Goal: Task Accomplishment & Management: Complete application form

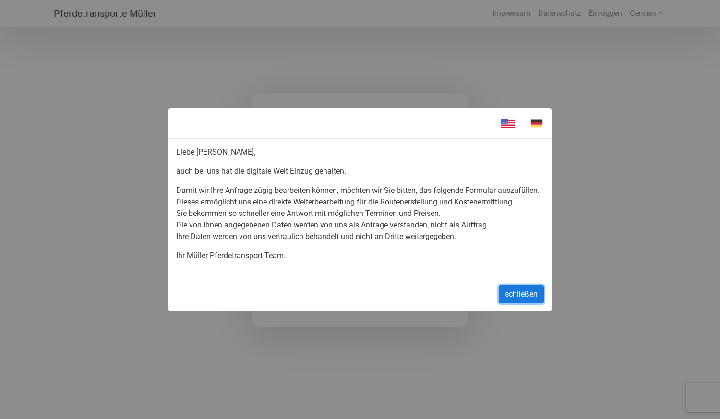
click at [515, 300] on button "schließen" at bounding box center [521, 294] width 45 height 18
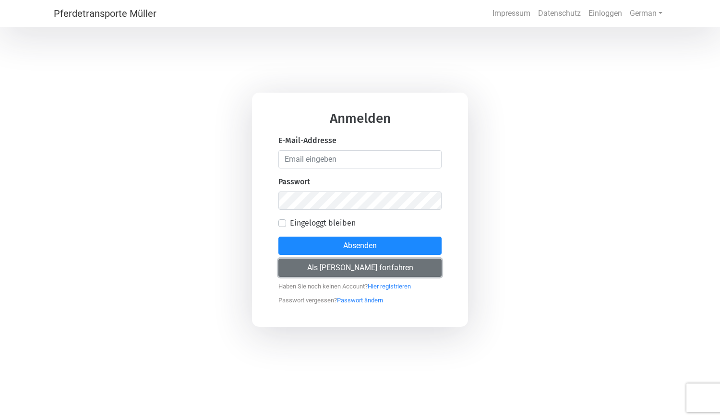
click at [379, 272] on button "Als [PERSON_NAME] fortfahren" at bounding box center [359, 268] width 163 height 18
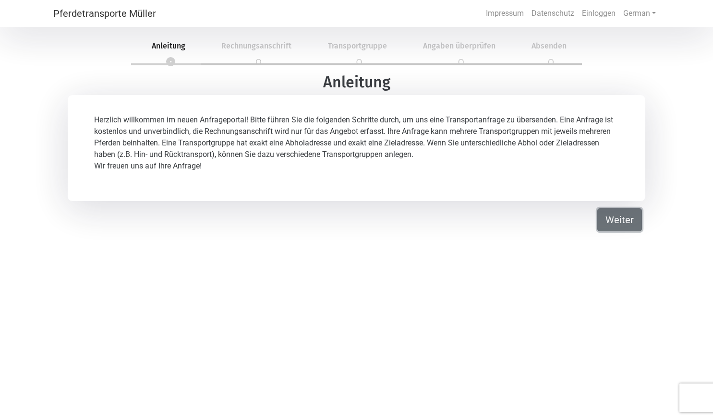
click at [607, 220] on button "Weiter" at bounding box center [619, 219] width 45 height 23
select select "DE"
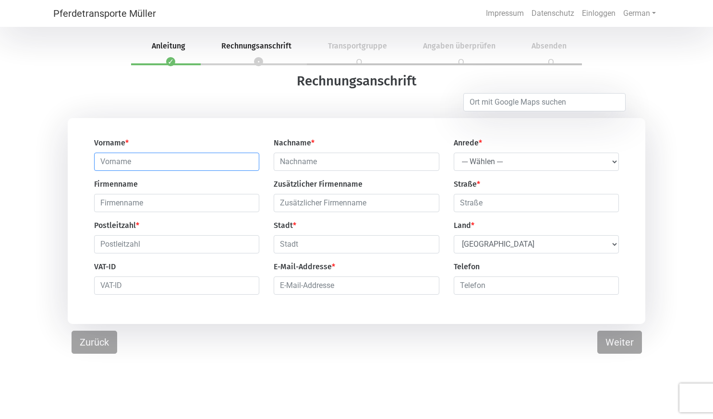
click at [206, 158] on input "text" at bounding box center [176, 162] width 165 height 18
type input "[PERSON_NAME]"
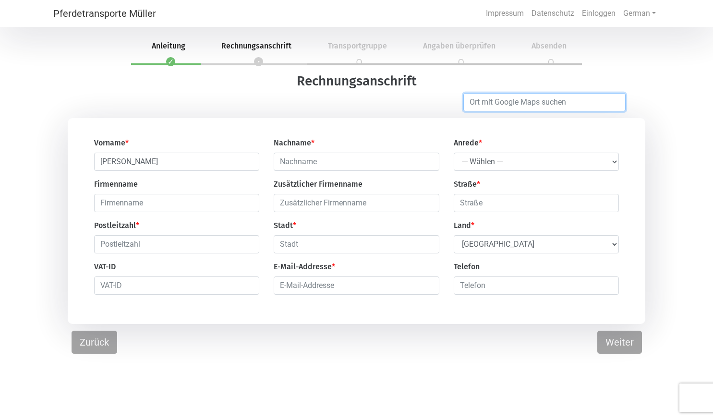
type input "[GEOGRAPHIC_DATA]"
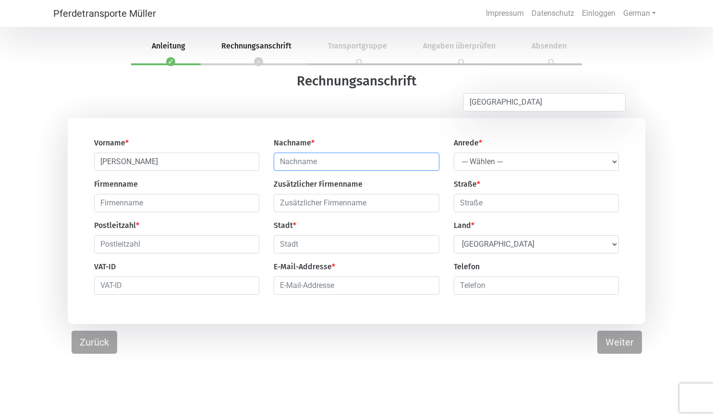
type input "Felberbauer"
type input "[STREET_ADDRESS]"
type input "1220"
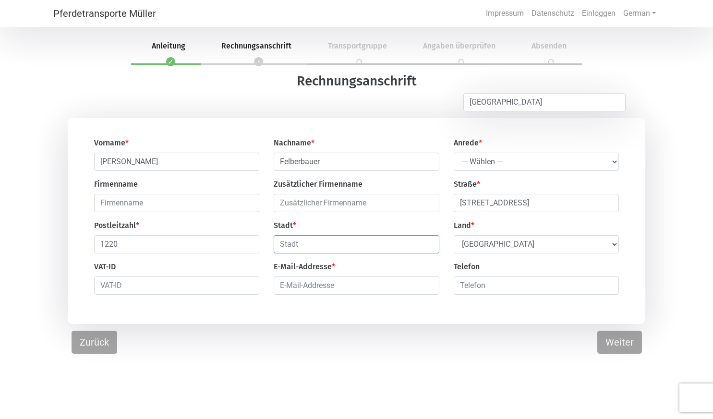
type input "[GEOGRAPHIC_DATA]"
select select "AT"
click at [494, 166] on select "--- Wählen --- Herr Frau" at bounding box center [535, 162] width 165 height 18
select select "Ms."
click at [453, 153] on select "--- Wählen --- Herr Frau" at bounding box center [535, 162] width 165 height 18
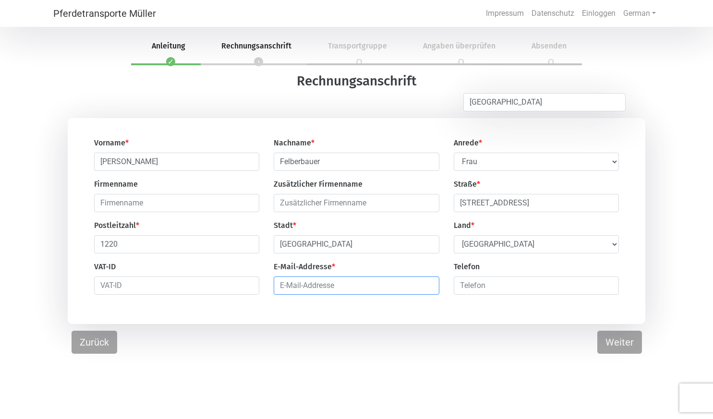
click at [288, 287] on input "email" at bounding box center [356, 285] width 165 height 18
type input "[PERSON_NAME][EMAIL_ADDRESS][DOMAIN_NAME]"
click at [474, 281] on input "number" at bounding box center [535, 285] width 165 height 18
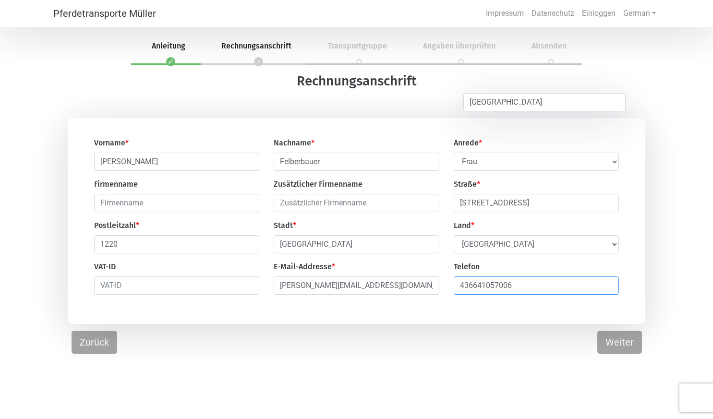
type input "436641057006"
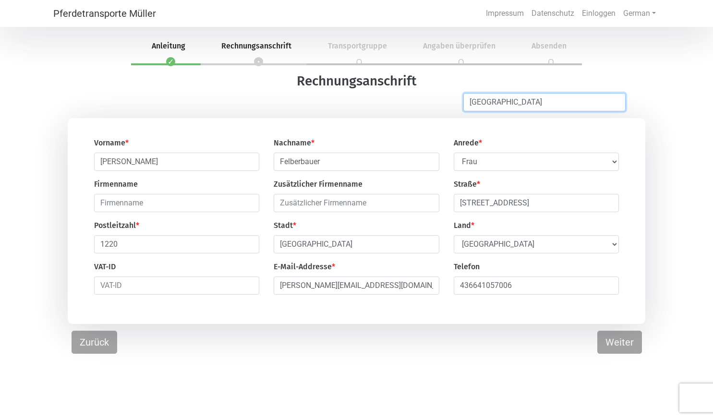
drag, startPoint x: 499, startPoint y: 98, endPoint x: 341, endPoint y: 86, distance: 158.4
click at [341, 86] on div "Rechnungsanschrift [GEOGRAPHIC_DATA] Vorname * [PERSON_NAME] * Felberbauer Anre…" at bounding box center [356, 198] width 713 height 251
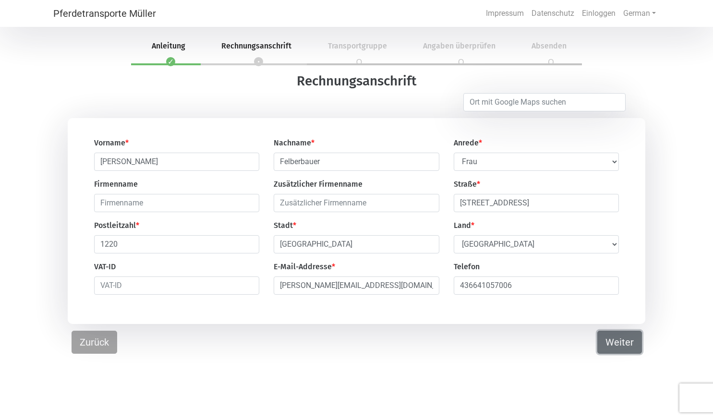
click at [619, 345] on button "Weiter" at bounding box center [619, 342] width 45 height 23
select select "DE"
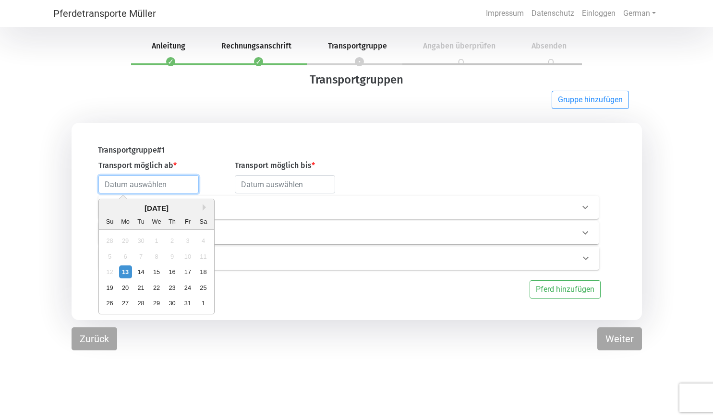
click at [163, 185] on input "text" at bounding box center [148, 184] width 100 height 18
click at [126, 287] on div "20" at bounding box center [125, 287] width 13 height 13
type input "[DATE]"
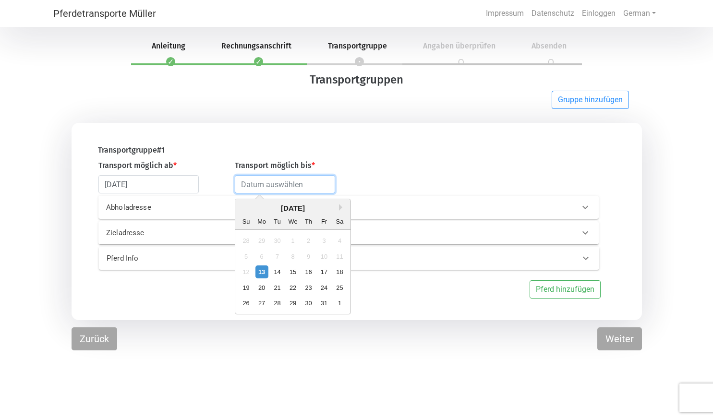
click at [256, 186] on input "text" at bounding box center [285, 184] width 100 height 18
click at [342, 289] on div "25" at bounding box center [339, 287] width 13 height 13
type input "[DATE]"
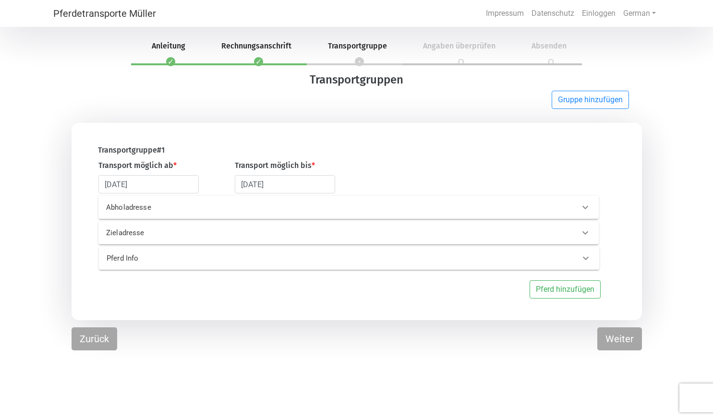
click at [140, 207] on p "Abholadresse" at bounding box center [215, 207] width 219 height 11
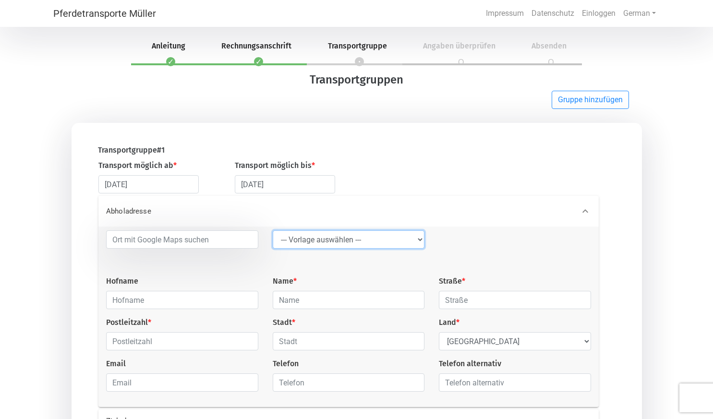
click at [345, 237] on select "--- Vorlage auswählen --- LGG" at bounding box center [349, 239] width 152 height 18
select select "LGG"
click at [273, 232] on select "--- Vorlage auswählen --- LGG" at bounding box center [349, 239] width 152 height 18
type input "Flughafen"
type input "Rue de l’Aéroport"
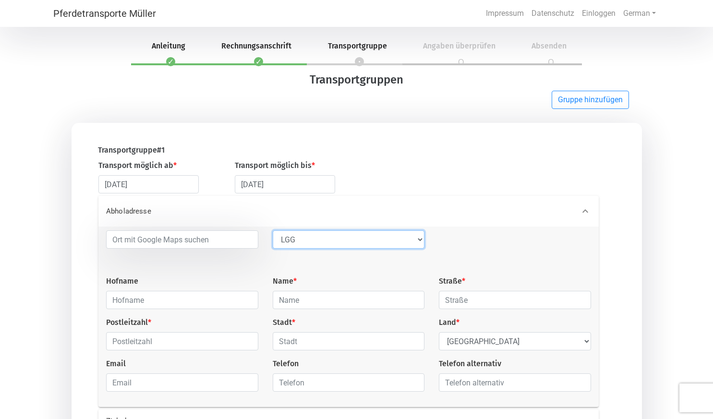
type input "4460"
type input "Grâce-Hollogne"
select select "BE"
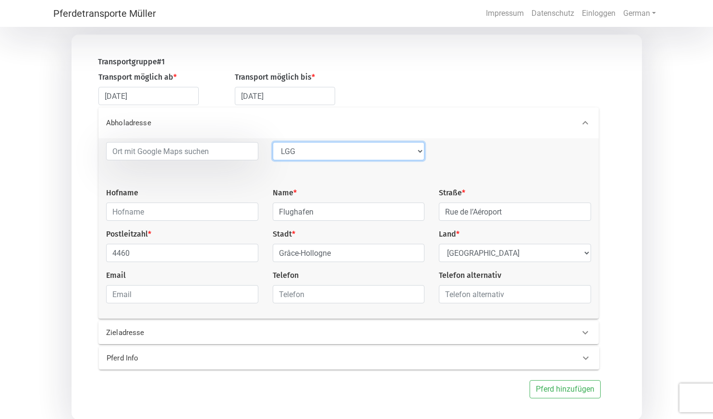
scroll to position [122, 0]
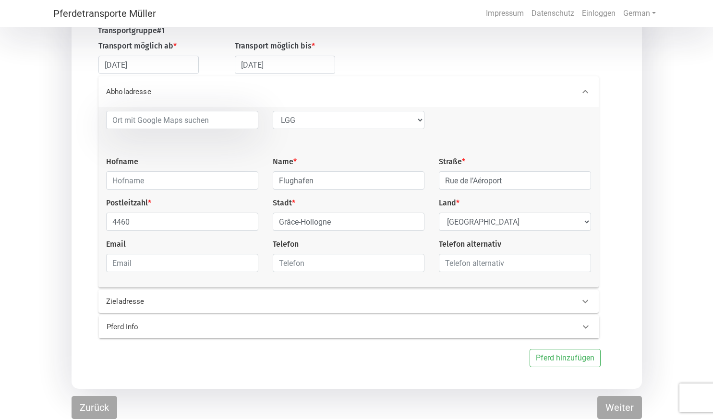
click at [160, 299] on p "Zieladresse" at bounding box center [215, 301] width 219 height 11
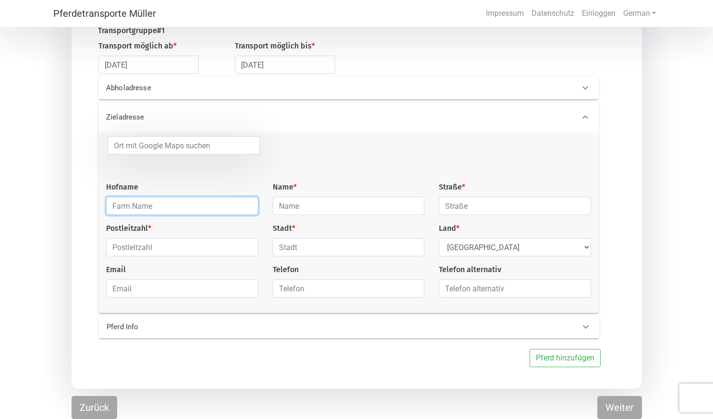
click at [159, 207] on input "text" at bounding box center [182, 206] width 152 height 18
type input "Reitzentrum und Islandpferdhof Gut [GEOGRAPHIC_DATA]"
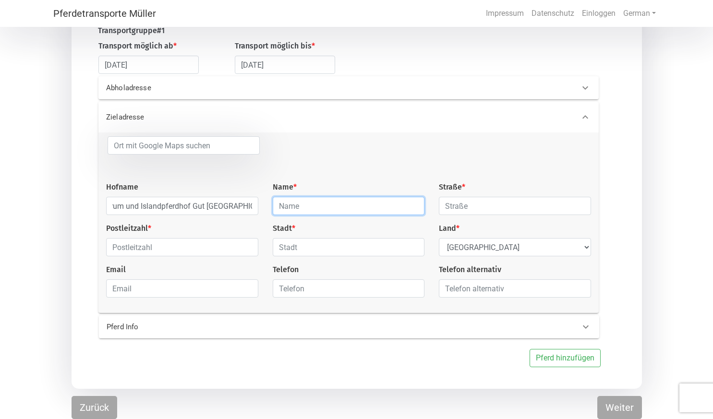
scroll to position [0, 0]
click at [315, 210] on input "text" at bounding box center [349, 206] width 152 height 18
type input "R"
click at [278, 203] on input "Novotny" at bounding box center [349, 206] width 152 height 18
type input "[PERSON_NAME] und [PERSON_NAME]"
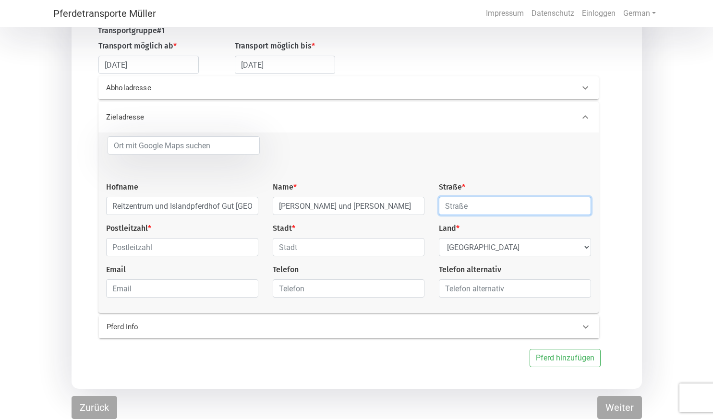
click at [499, 202] on input "text" at bounding box center [515, 206] width 152 height 18
type input "[STREET_ADDRESS]"
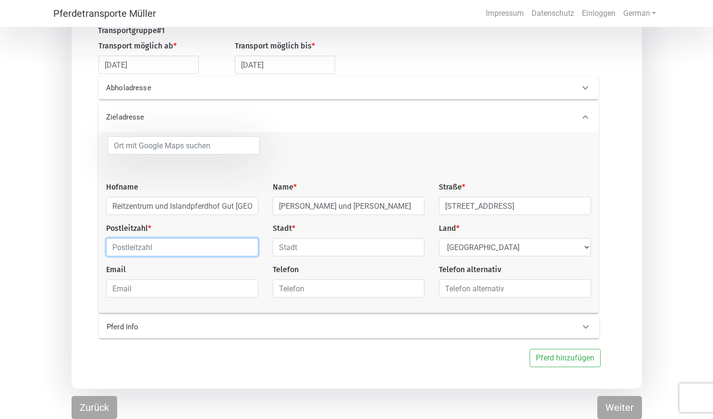
click at [229, 247] on input "text" at bounding box center [182, 247] width 152 height 18
type input "2301"
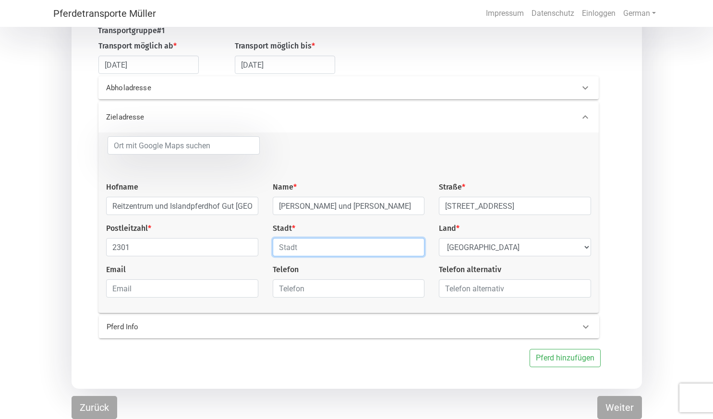
click at [296, 251] on input "text" at bounding box center [349, 247] width 152 height 18
click at [368, 244] on input "[GEOGRAPHIC_DATA]" at bounding box center [349, 247] width 152 height 18
type input "G"
type input "[GEOGRAPHIC_DATA]"
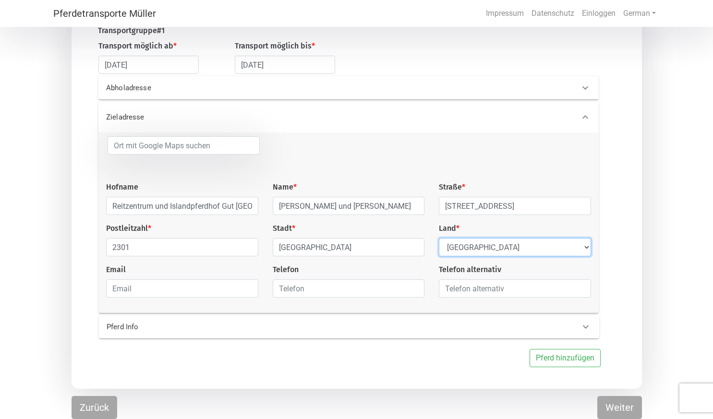
click at [485, 246] on select "Select Country [GEOGRAPHIC_DATA] [GEOGRAPHIC_DATA] [GEOGRAPHIC_DATA] [GEOGRAPHI…" at bounding box center [515, 247] width 152 height 18
select select "AT"
click at [439, 238] on select "Select Country [GEOGRAPHIC_DATA] [GEOGRAPHIC_DATA] [GEOGRAPHIC_DATA] [GEOGRAPHI…" at bounding box center [515, 247] width 152 height 18
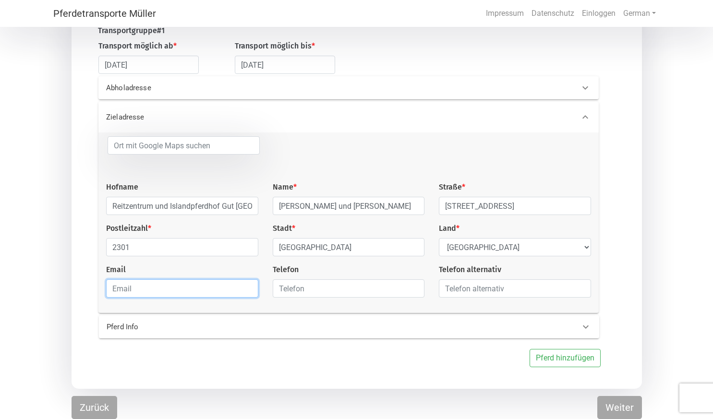
click at [169, 289] on input "email" at bounding box center [182, 288] width 152 height 18
click at [206, 287] on input "email" at bounding box center [182, 288] width 152 height 18
paste input "[EMAIL_ADDRESS][DOMAIN_NAME]"
type input "[EMAIL_ADDRESS][DOMAIN_NAME]"
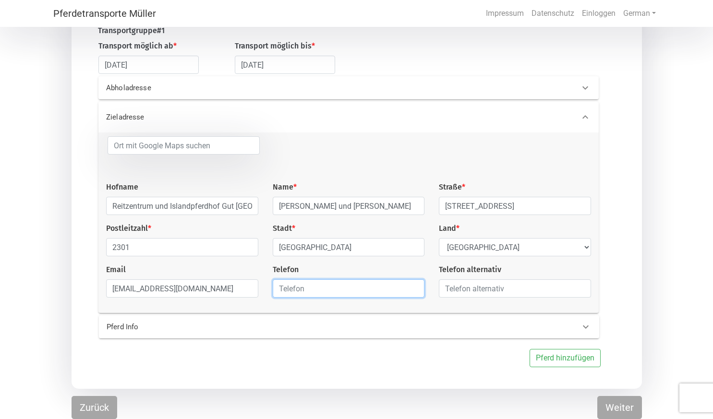
click at [311, 292] on input "text" at bounding box center [349, 288] width 152 height 18
paste input "[PHONE_NUMBER]"
type input "[PHONE_NUMBER]"
click at [241, 328] on p "Pferd Info" at bounding box center [216, 326] width 219 height 11
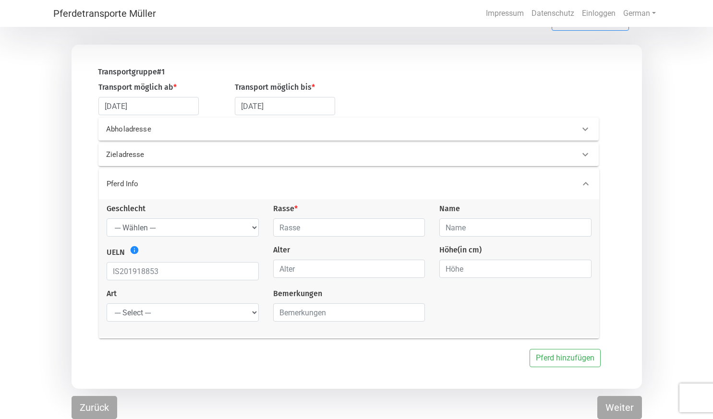
scroll to position [79, 0]
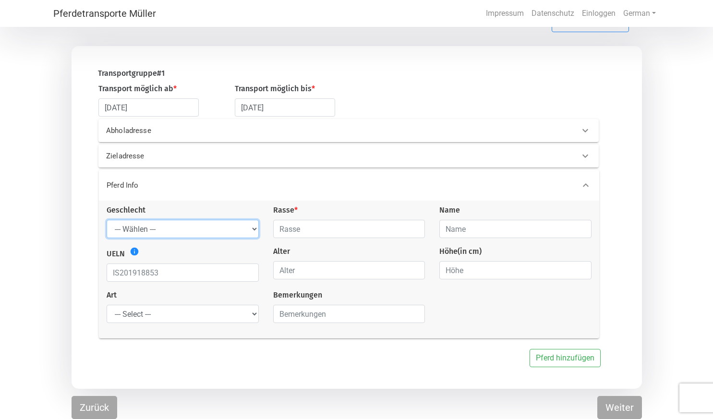
click at [202, 226] on select "--- Wählen --- Hengst Wallach Stute" at bounding box center [183, 229] width 152 height 18
select select "gelding"
click at [107, 220] on select "--- Wählen --- Hengst Wallach Stute" at bounding box center [183, 229] width 152 height 18
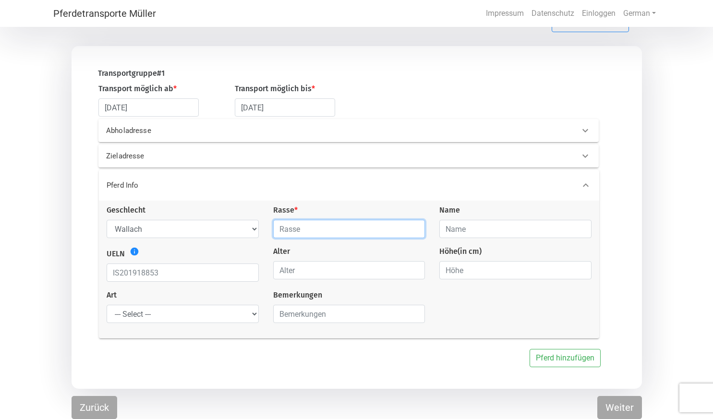
click at [296, 230] on input "text" at bounding box center [349, 229] width 152 height 18
type input "Islandpferd"
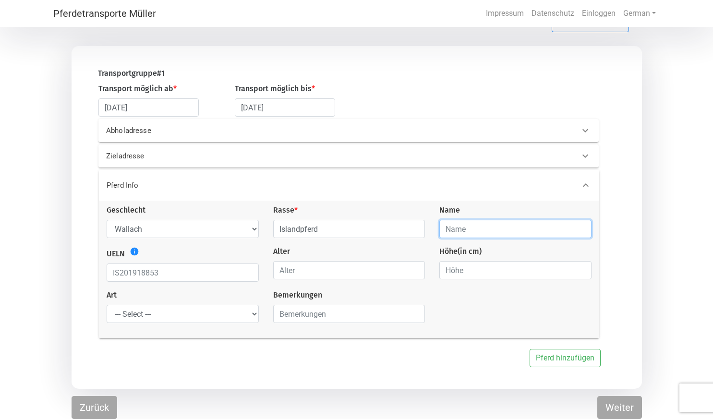
click at [458, 230] on input "text" at bounding box center [515, 229] width 152 height 18
paste input "Júní"
type input "Júní"
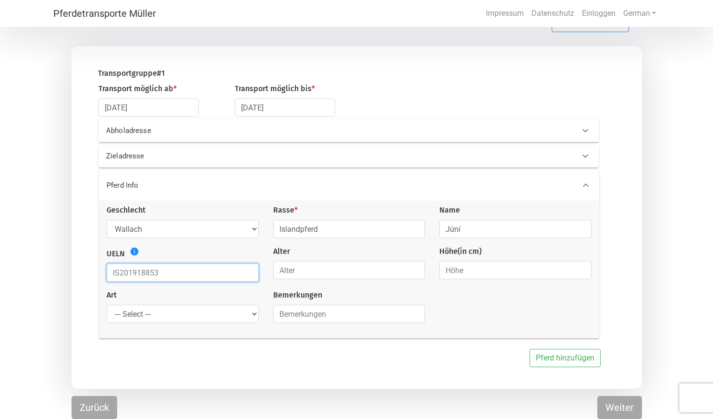
click at [165, 276] on input "text" at bounding box center [183, 272] width 152 height 18
paste input "IS2021182475"
click at [144, 273] on input "IS2021182475" at bounding box center [183, 272] width 152 height 18
type input "IS2021182475"
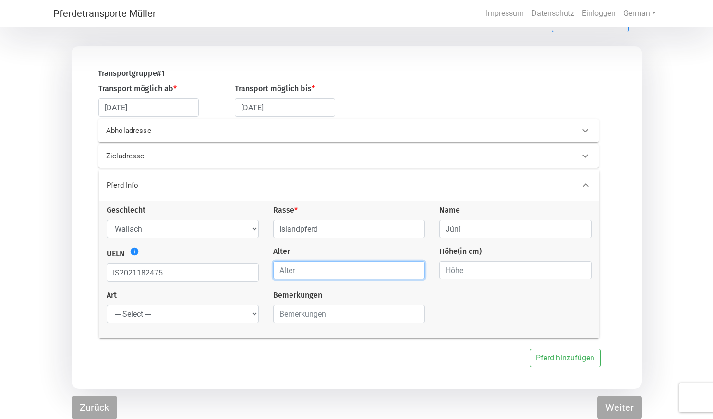
click at [297, 276] on input "number" at bounding box center [349, 270] width 152 height 18
click at [415, 271] on input "0" at bounding box center [349, 270] width 152 height 18
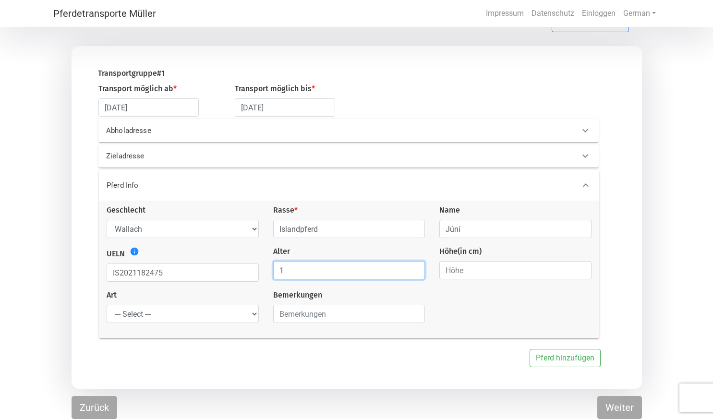
click at [416, 267] on input "1" at bounding box center [349, 270] width 152 height 18
click at [416, 267] on input "2" at bounding box center [349, 270] width 152 height 18
click at [416, 267] on input "3" at bounding box center [349, 270] width 152 height 18
click at [416, 267] on input "4" at bounding box center [349, 270] width 152 height 18
type input "5"
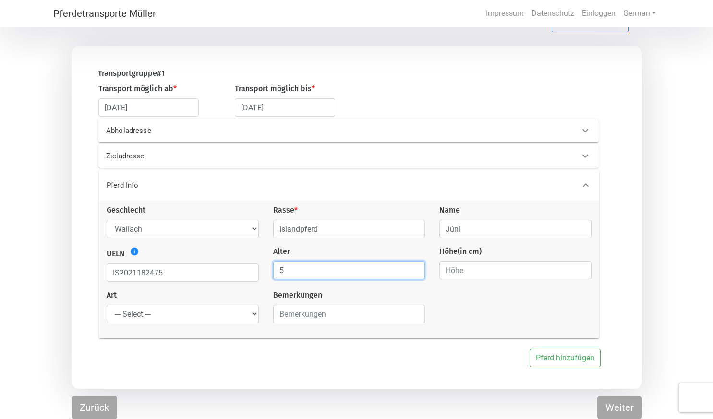
click at [416, 267] on input "5" at bounding box center [349, 270] width 152 height 18
click at [137, 250] on icon "info" at bounding box center [135, 252] width 10 height 10
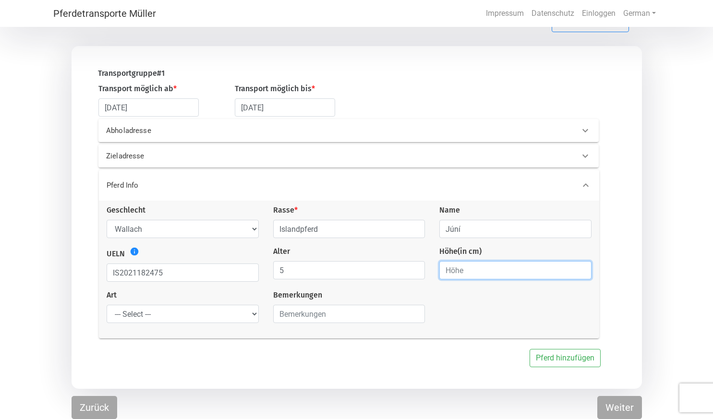
click at [491, 264] on input "number" at bounding box center [515, 270] width 152 height 18
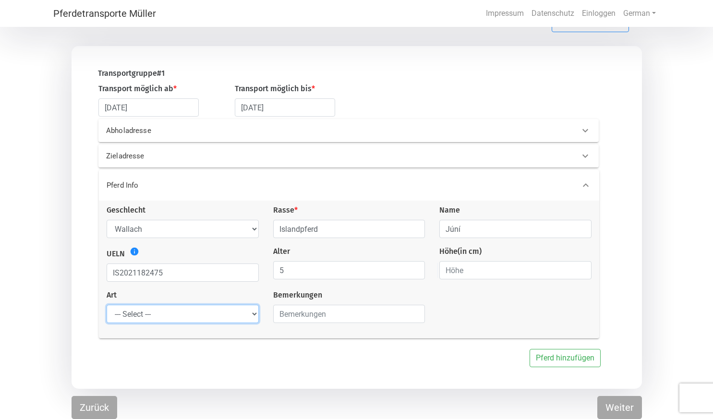
click at [167, 319] on select "--- Select --- Problempferd Reitpferd Rohes Pferd Fohlen" at bounding box center [183, 314] width 152 height 18
select select "saddle_horse"
click at [107, 305] on select "--- Select --- Problempferd Reitpferd Rohes Pferd Fohlen" at bounding box center [183, 314] width 152 height 18
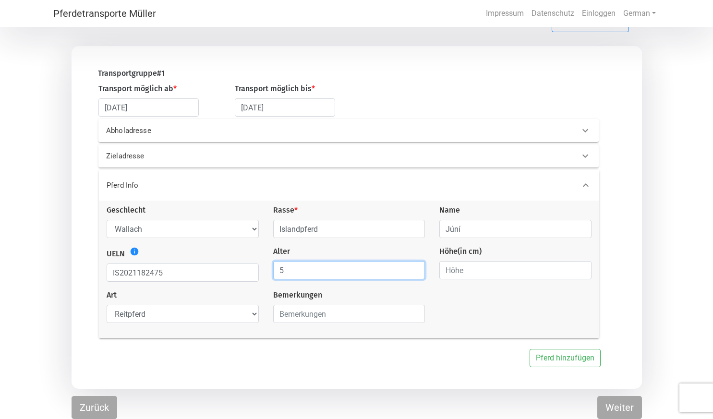
click at [310, 271] on input "5" at bounding box center [349, 270] width 152 height 18
type input "5.5"
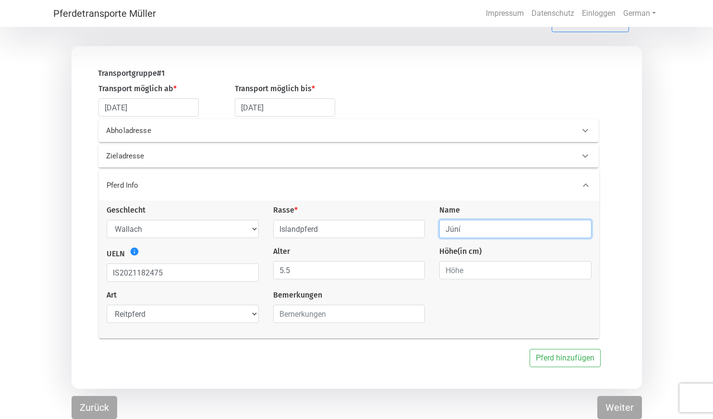
click at [496, 231] on input "Júní" at bounding box center [515, 229] width 152 height 18
paste input "frá [GEOGRAPHIC_DATA]"
click at [477, 230] on input "Júní frá [GEOGRAPHIC_DATA]" at bounding box center [515, 229] width 152 height 18
type input "Júní frá [GEOGRAPHIC_DATA]"
click at [355, 160] on div "Zieladresse" at bounding box center [332, 156] width 467 height 11
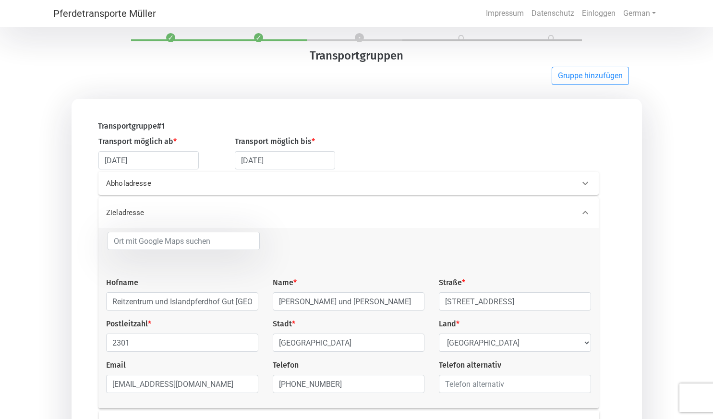
scroll to position [122, 0]
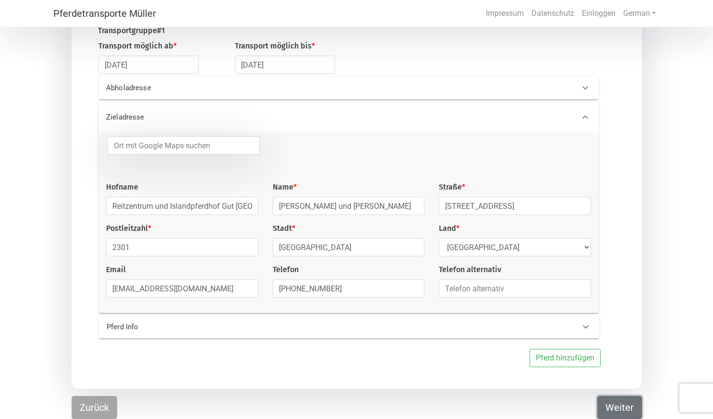
click at [611, 409] on button "Weiter" at bounding box center [619, 407] width 45 height 23
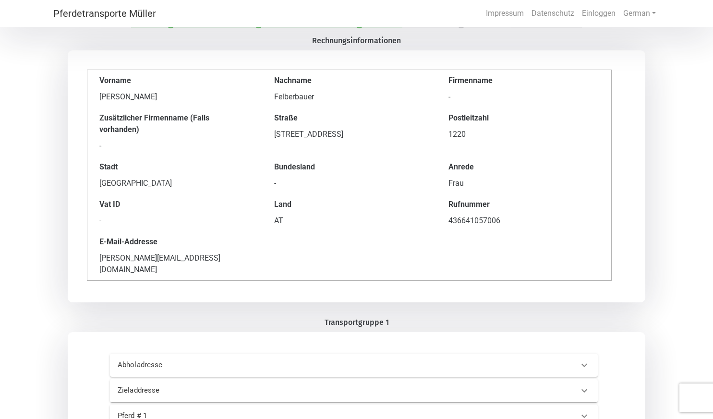
scroll to position [88, 0]
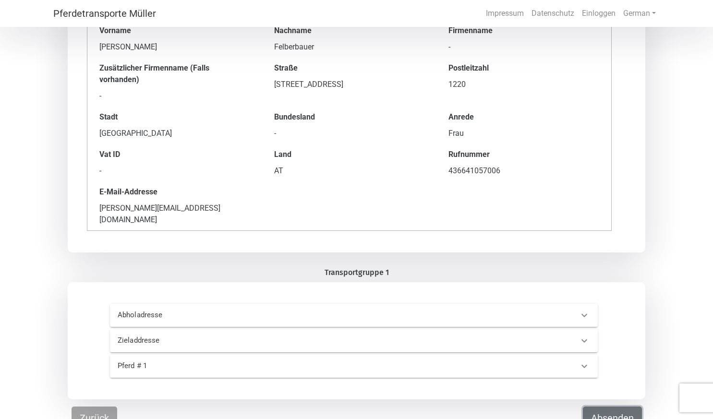
click at [606, 406] on button "Absenden" at bounding box center [612, 417] width 59 height 23
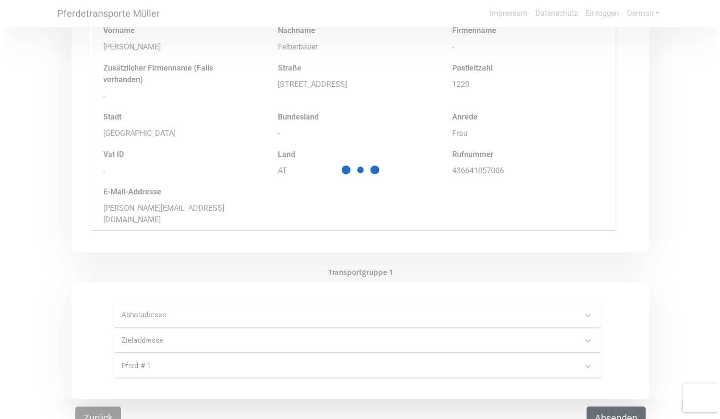
scroll to position [0, 0]
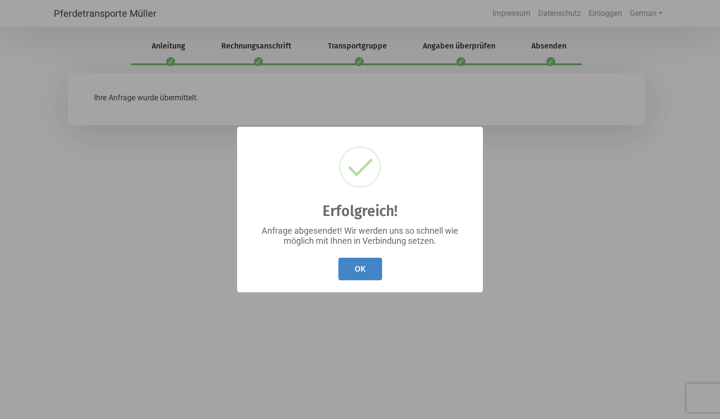
click at [355, 272] on button "OK" at bounding box center [360, 269] width 44 height 23
